Goal: Find contact information: Find contact information

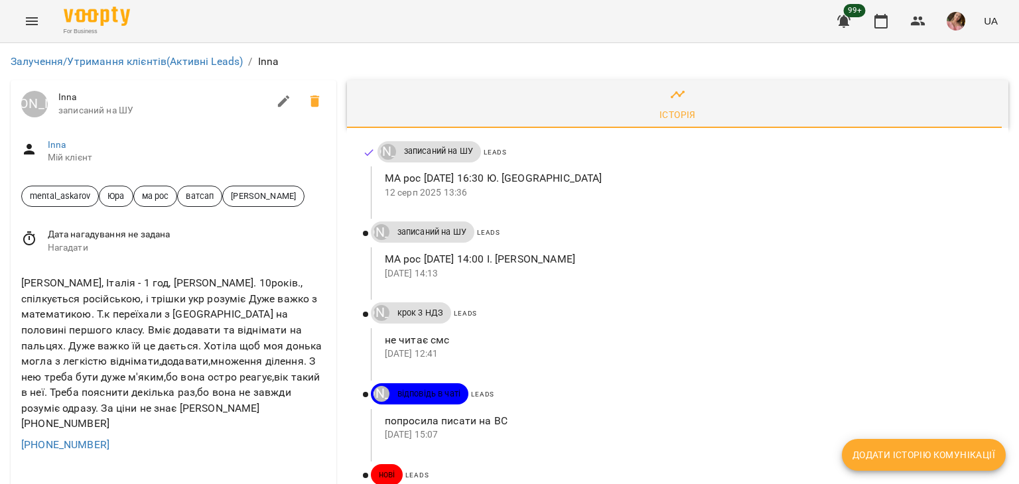
scroll to position [66, 0]
drag, startPoint x: 120, startPoint y: 368, endPoint x: 0, endPoint y: 359, distance: 120.4
copy link "+393513666345"
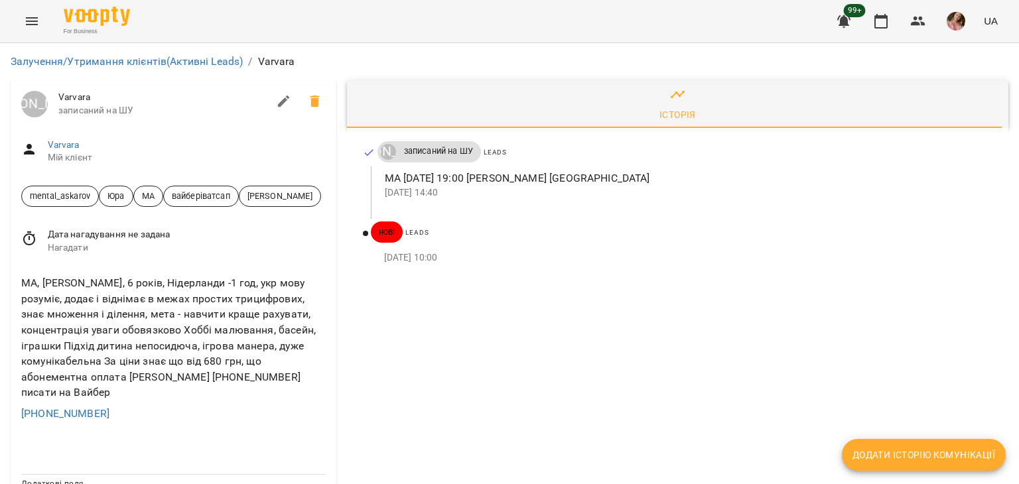
scroll to position [66, 0]
drag, startPoint x: 120, startPoint y: 355, endPoint x: 0, endPoint y: 353, distance: 120.1
copy link "[PHONE_NUMBER]"
